Goal: Information Seeking & Learning: Understand process/instructions

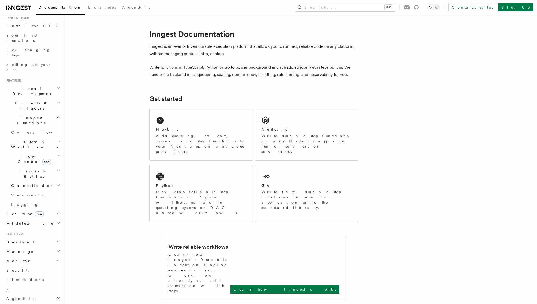
scroll to position [55, 0]
click at [57, 136] on h2 "Steps & Workflows" at bounding box center [35, 143] width 52 height 15
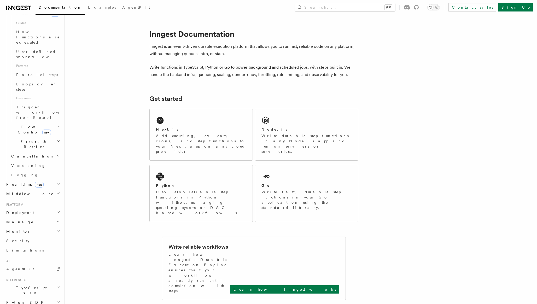
click at [57, 124] on icon "button" at bounding box center [58, 126] width 3 height 4
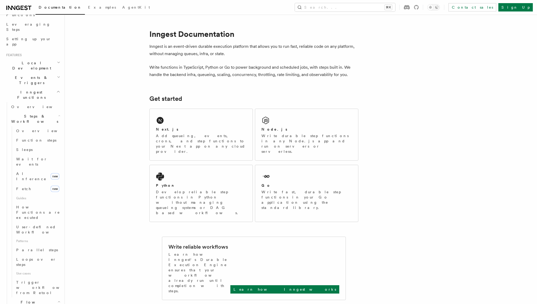
scroll to position [79, 0]
click at [57, 76] on icon "button" at bounding box center [58, 78] width 3 height 4
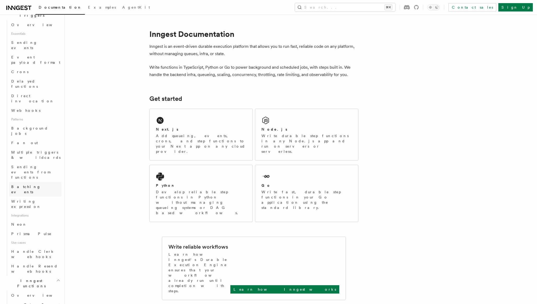
scroll to position [158, 0]
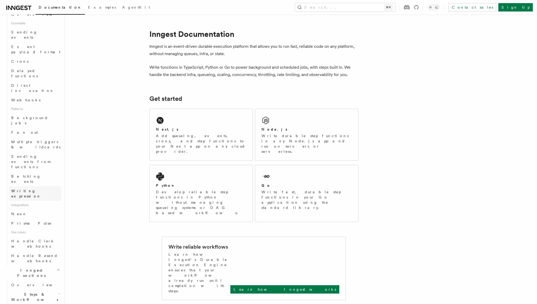
click at [41, 189] on span "Writing expression" at bounding box center [26, 193] width 30 height 9
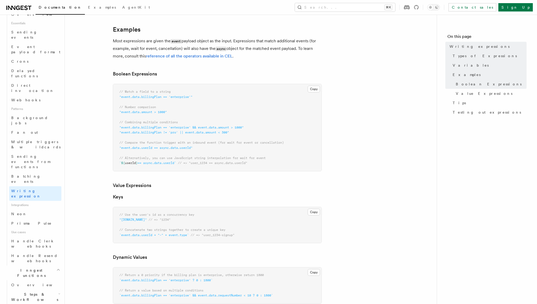
scroll to position [240, 0]
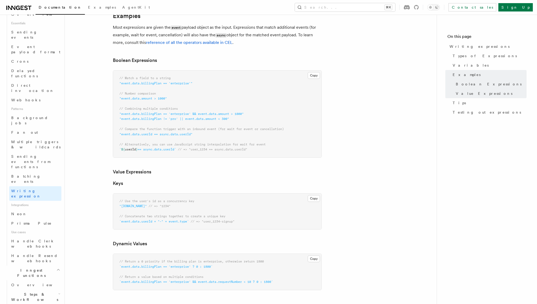
click at [98, 161] on article "Features Events & Triggers Writing expressions Expressions are used in a number…" at bounding box center [250, 183] width 355 height 800
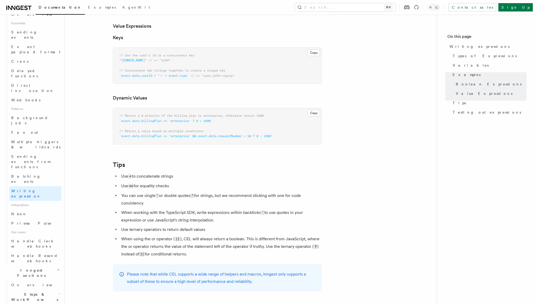
scroll to position [394, 0]
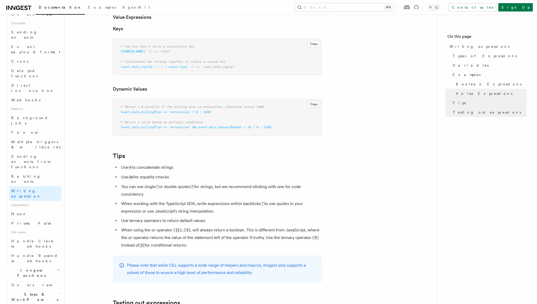
click at [98, 161] on article "Features Events & Triggers Writing expressions Expressions are used in a number…" at bounding box center [250, 29] width 355 height 800
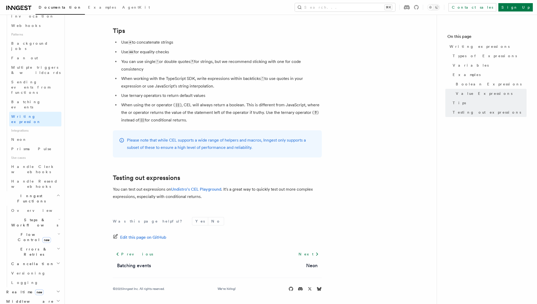
scroll to position [231, 0]
click at [58, 245] on h2 "Errors & Retries" at bounding box center [35, 252] width 52 height 15
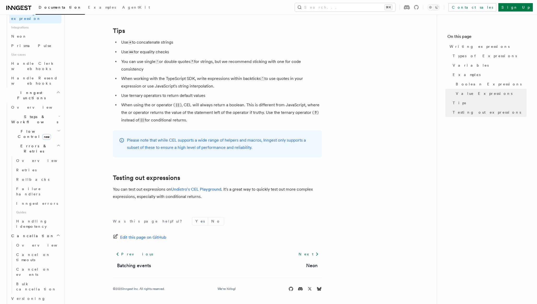
scroll to position [317, 0]
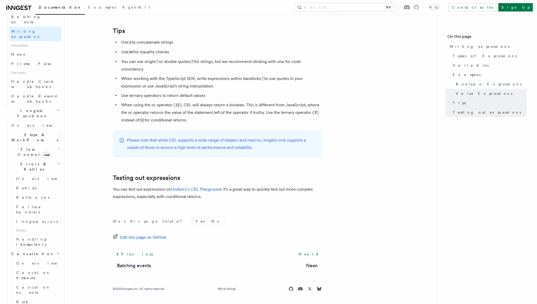
click at [59, 147] on icon "button" at bounding box center [58, 149] width 3 height 4
click at [60, 130] on h2 "Steps & Workflows" at bounding box center [35, 137] width 52 height 15
click at [376, 5] on button "Search... ⌘K" at bounding box center [345, 7] width 100 height 8
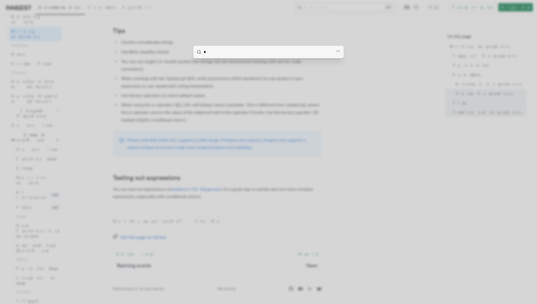
type input "**"
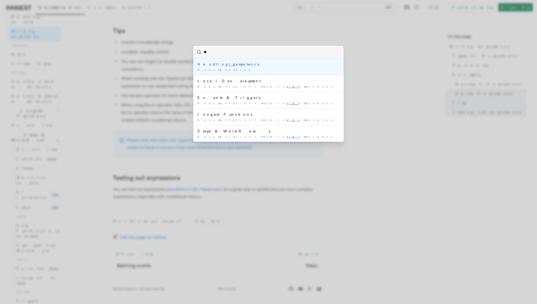
scroll to position [179, 0]
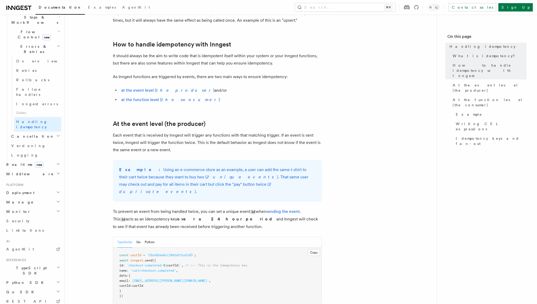
scroll to position [207, 0]
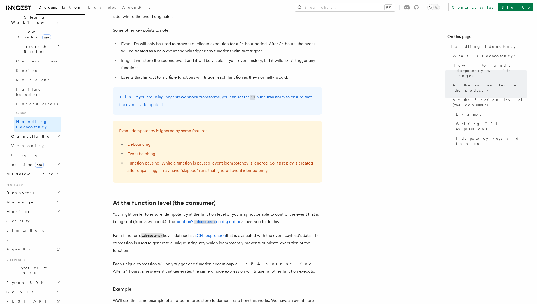
scroll to position [585, 0]
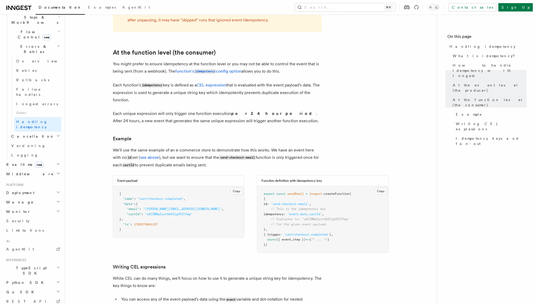
click at [104, 139] on article "Features Inngest Functions Errors & Retries Handling idempotency Ensuring that …" at bounding box center [250, 61] width 355 height 1247
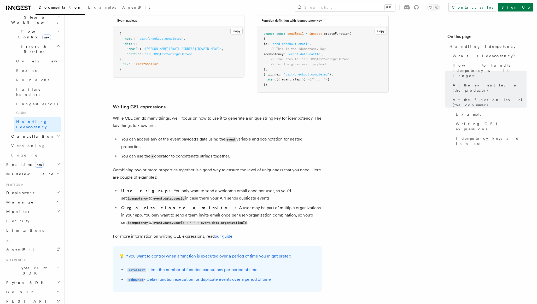
scroll to position [770, 0]
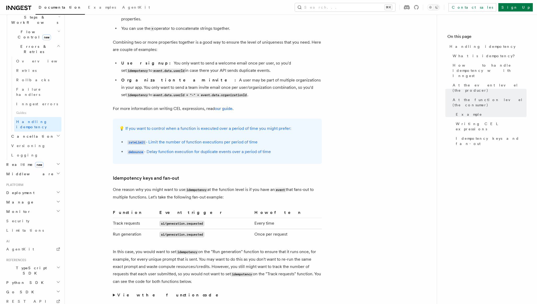
scroll to position [902, 0]
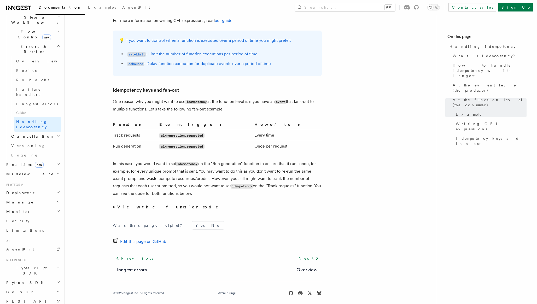
click at [118, 205] on strong "View the function code" at bounding box center [171, 207] width 108 height 5
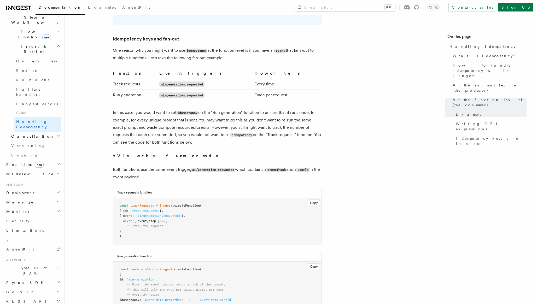
scroll to position [1123, 0]
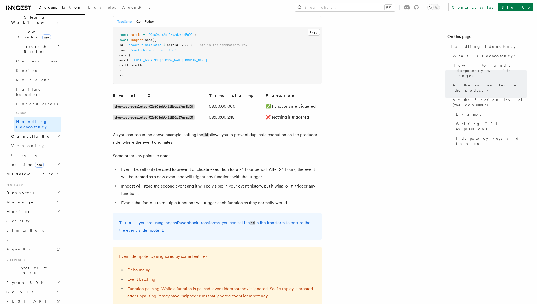
scroll to position [177, 0]
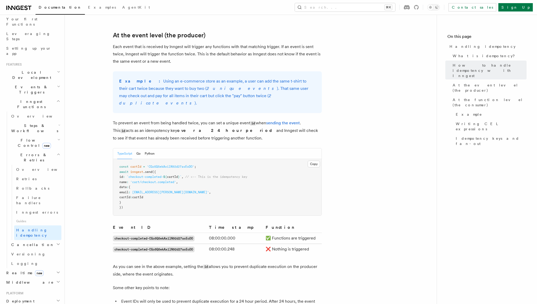
scroll to position [50, 0]
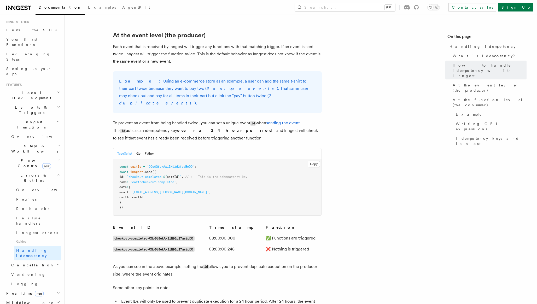
click at [55, 156] on h2 "Flow Control new" at bounding box center [35, 163] width 52 height 15
click at [60, 143] on icon "button" at bounding box center [59, 145] width 2 height 4
click at [59, 105] on icon "button" at bounding box center [58, 107] width 3 height 4
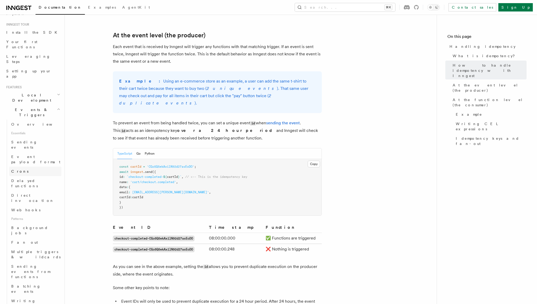
scroll to position [48, 0]
click at [57, 92] on icon "button" at bounding box center [58, 94] width 3 height 4
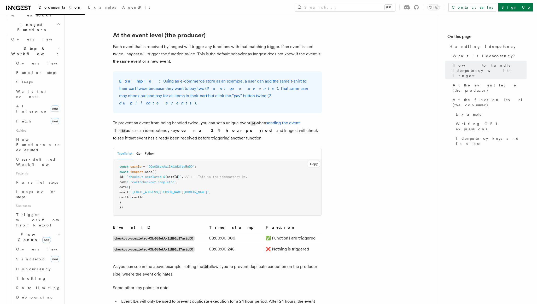
scroll to position [486, 0]
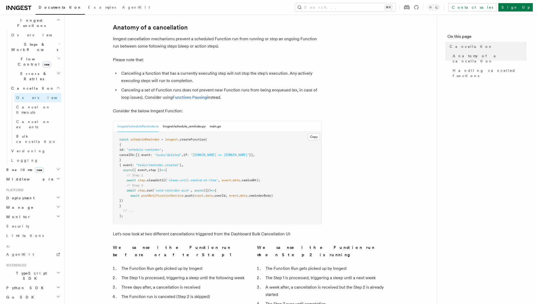
scroll to position [194, 0]
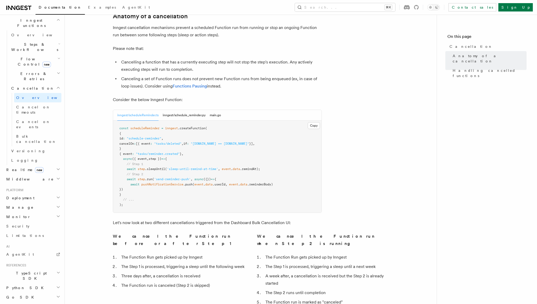
click at [94, 164] on article "Features Inngest Functions Cancellation Cancellation is a useful mechanism for …" at bounding box center [250, 159] width 355 height 660
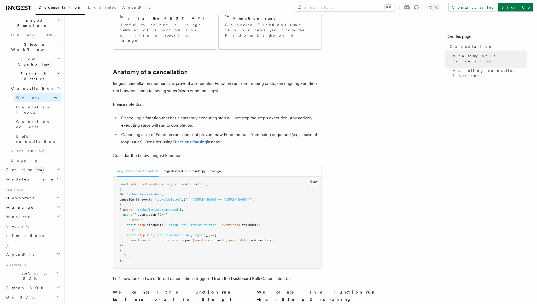
scroll to position [109, 0]
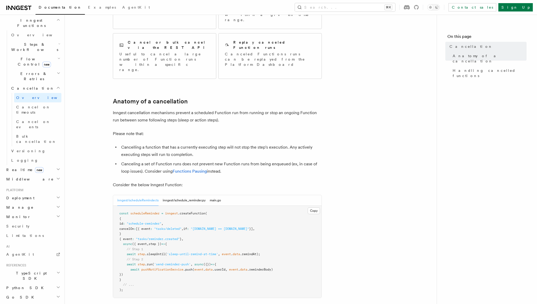
click at [94, 164] on article "Features Inngest Functions Cancellation Cancellation is a useful mechanism for …" at bounding box center [250, 244] width 355 height 660
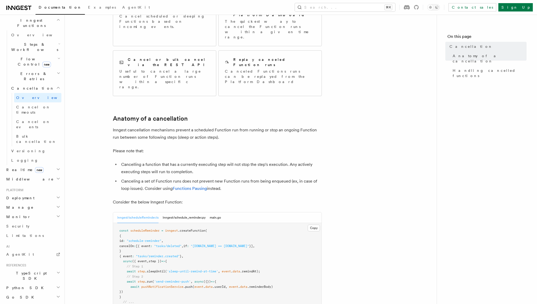
scroll to position [196, 0]
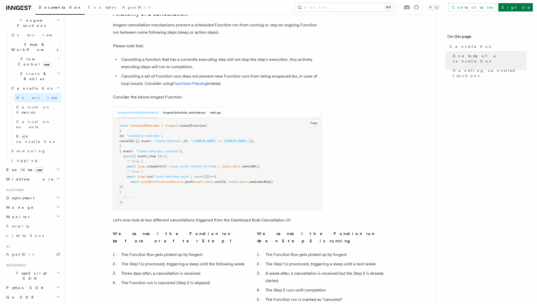
click at [94, 164] on article "Features Inngest Functions Cancellation Cancellation is a useful mechanism for …" at bounding box center [250, 157] width 355 height 660
click at [35, 120] on span "Cancel on events" at bounding box center [33, 124] width 34 height 9
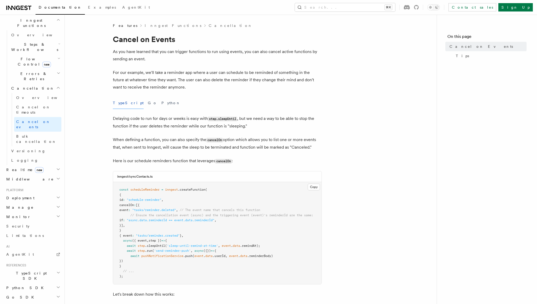
click at [94, 151] on article "Features Inngest Functions Cancellation Cancel on Events As you have learned th…" at bounding box center [250, 309] width 355 height 572
click at [94, 150] on article "Features Inngest Functions Cancellation Cancel on Events As you have learned th…" at bounding box center [250, 309] width 355 height 572
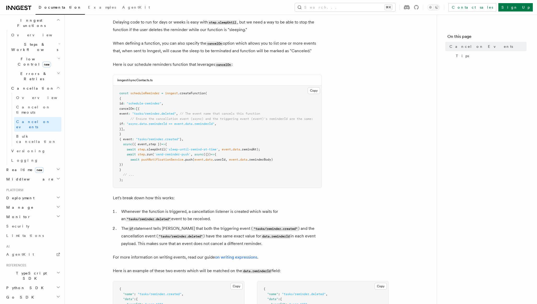
click at [94, 150] on article "Features Inngest Functions Cancellation Cancel on Events As you have learned th…" at bounding box center [250, 213] width 355 height 572
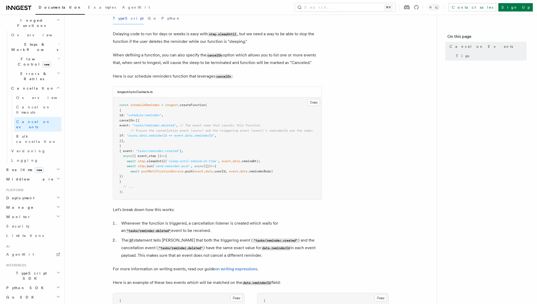
scroll to position [0, 0]
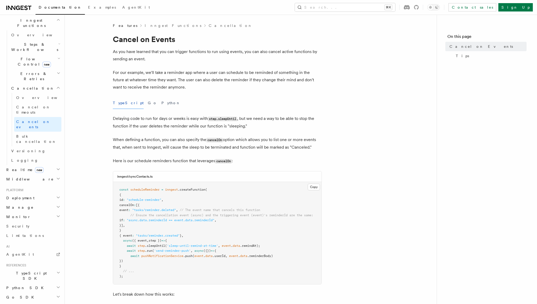
click at [94, 150] on article "Features Inngest Functions Cancellation Cancel on Events As you have learned th…" at bounding box center [250, 309] width 355 height 572
click at [198, 240] on pre "const scheduleReminder = inngest .createFunction ( { id : "schedule-reminder" ,…" at bounding box center [217, 233] width 208 height 102
click at [151, 222] on span ""async.data.reminderId == event.data.reminderId"" at bounding box center [171, 220] width 88 height 4
click at [119, 217] on pre "const scheduleReminder = inngest .createFunction ( { id : "schedule-reminder" ,…" at bounding box center [217, 233] width 208 height 102
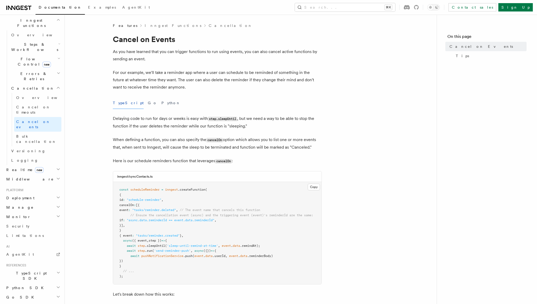
click at [98, 128] on article "Features Inngest Functions Cancellation Cancel on Events As you have learned th…" at bounding box center [250, 309] width 355 height 572
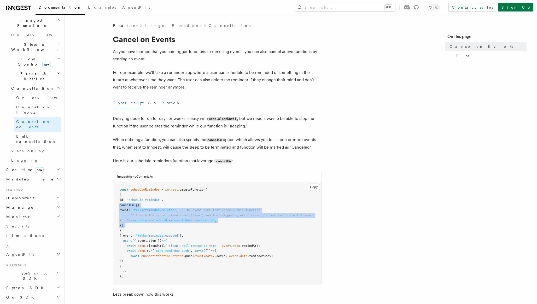
drag, startPoint x: 136, startPoint y: 227, endPoint x: 119, endPoint y: 205, distance: 27.8
click at [119, 205] on pre "const scheduleReminder = inngest .createFunction ( { id : "schedule-reminder" ,…" at bounding box center [217, 233] width 208 height 102
copy code "cancelOn : [{ event : "tasks/reminder.deleted" , // The event name that cancels…"
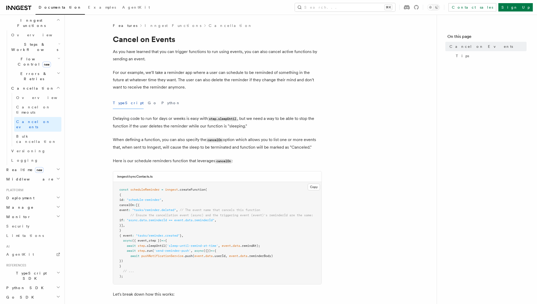
click at [97, 197] on article "Features Inngest Functions Cancellation Cancel on Events As you have learned th…" at bounding box center [250, 309] width 355 height 572
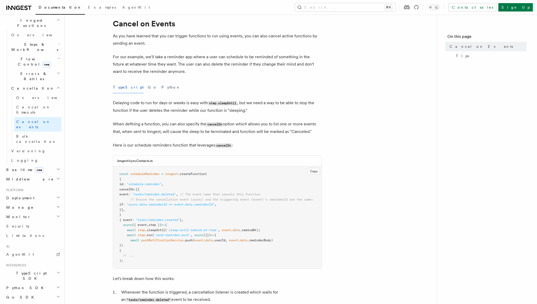
scroll to position [18, 0]
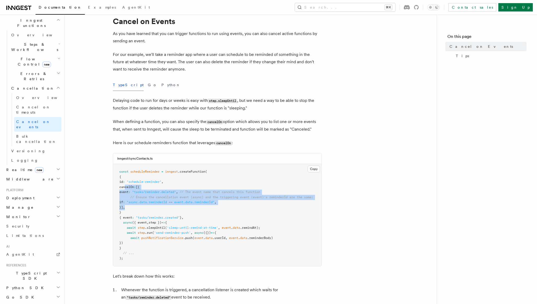
drag, startPoint x: 126, startPoint y: 187, endPoint x: 147, endPoint y: 206, distance: 29.4
click at [147, 206] on pre "const scheduleReminder = inngest .createFunction ( { id : "schedule-reminder" ,…" at bounding box center [217, 215] width 208 height 102
copy code "cancelOn : [{ event : "tasks/reminder.deleted" , // The event name that cancels…"
